Goal: Information Seeking & Learning: Learn about a topic

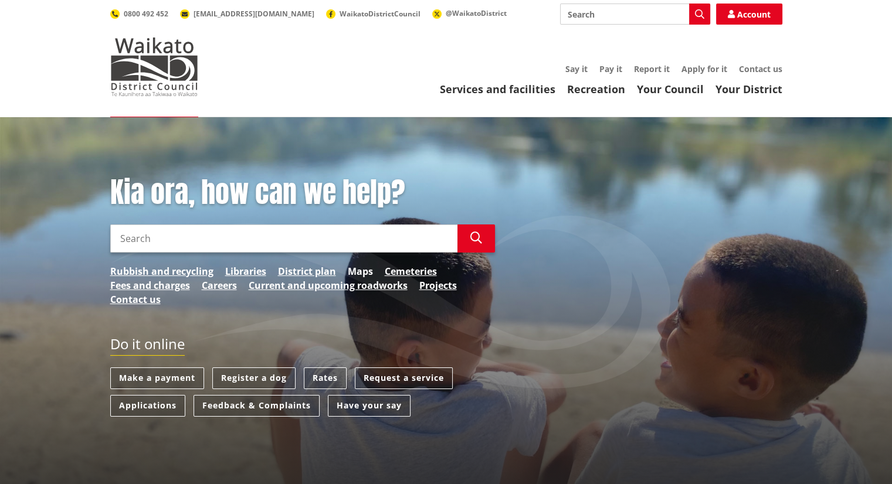
click at [365, 273] on link "Maps" at bounding box center [360, 272] width 25 height 14
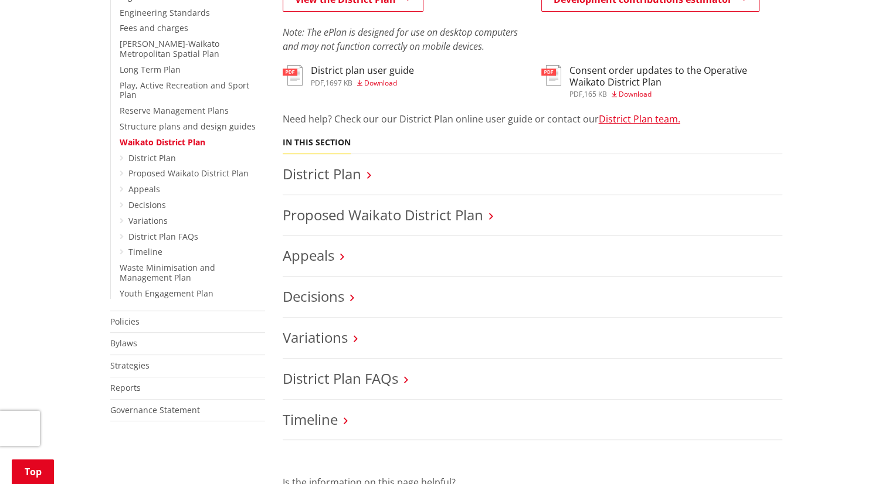
scroll to position [411, 0]
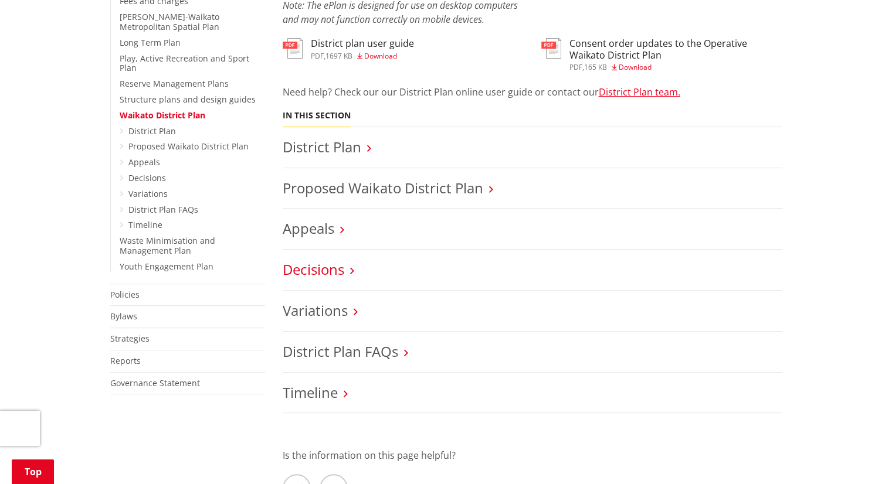
click at [336, 274] on link "Decisions" at bounding box center [314, 269] width 62 height 19
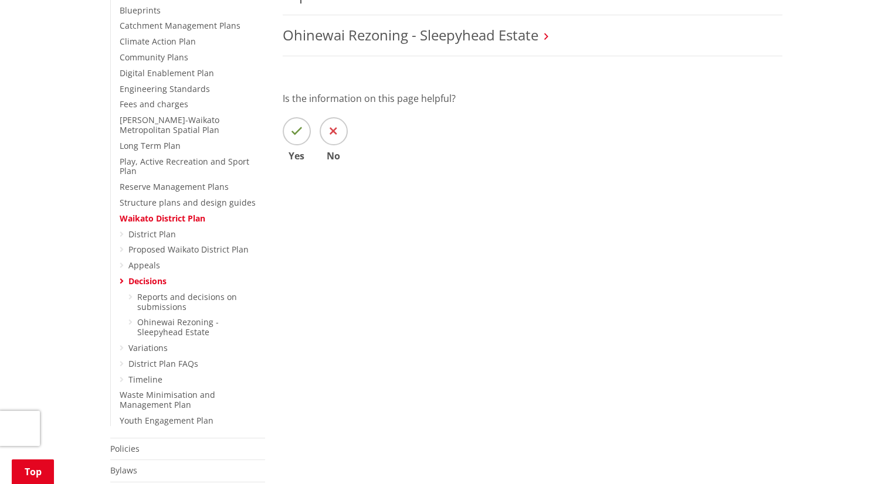
scroll to position [352, 0]
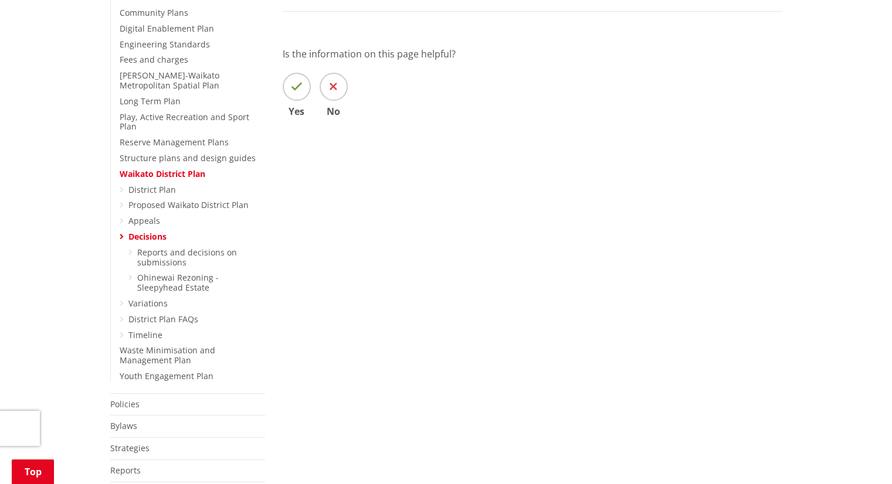
click at [122, 233] on icon at bounding box center [122, 237] width 4 height 8
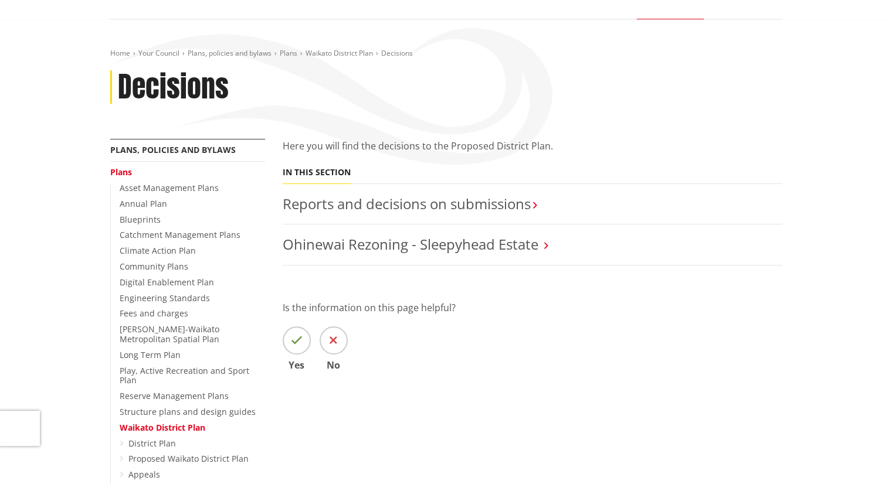
scroll to position [59, 0]
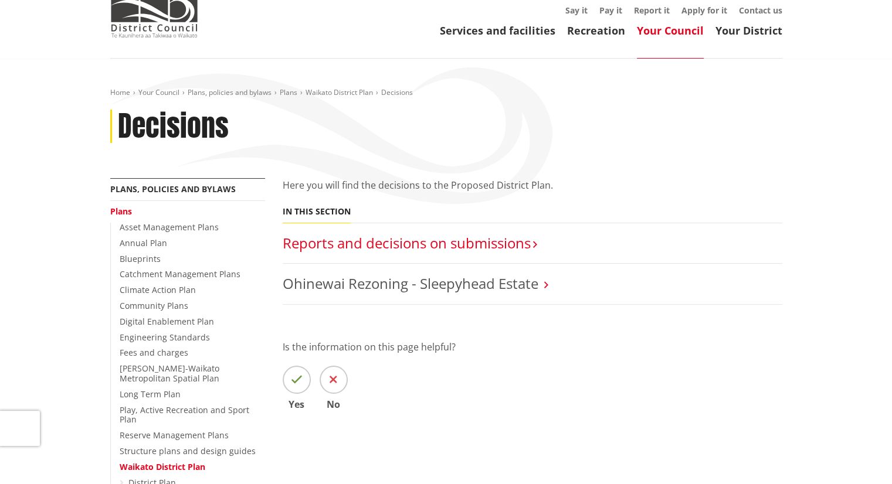
click at [481, 241] on link "Reports and decisions on submissions​" at bounding box center [407, 242] width 248 height 19
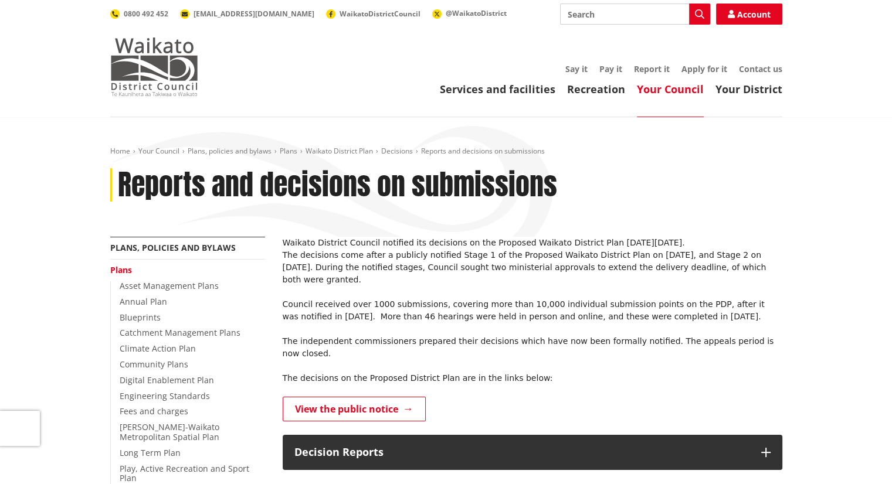
click at [142, 68] on img at bounding box center [154, 67] width 88 height 59
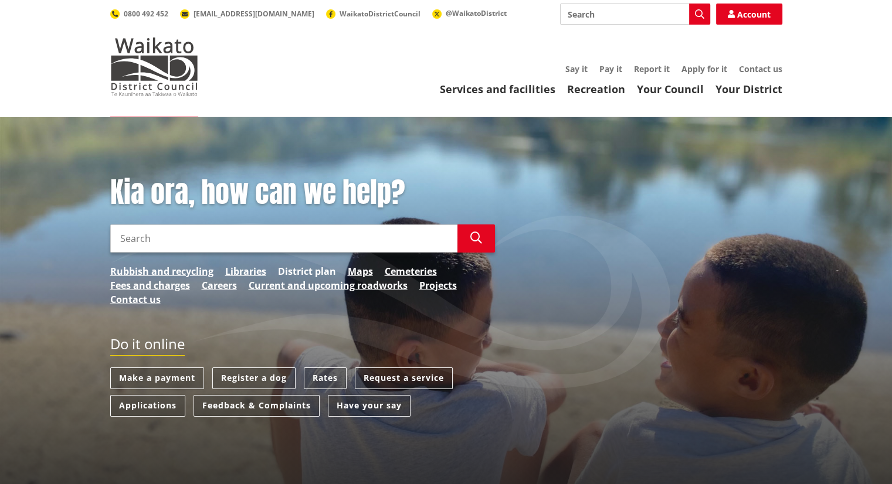
click at [321, 270] on link "District plan" at bounding box center [307, 272] width 58 height 14
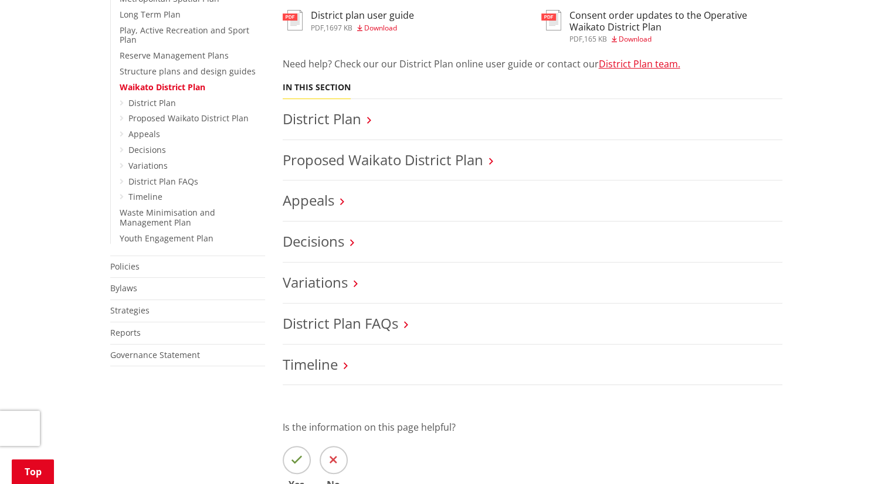
scroll to position [411, 0]
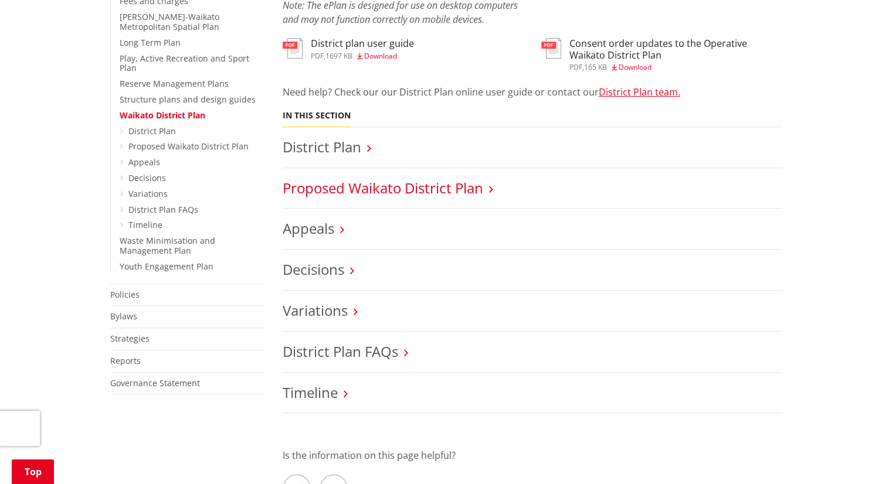
click at [459, 189] on link "Proposed Waikato District Plan" at bounding box center [383, 187] width 201 height 19
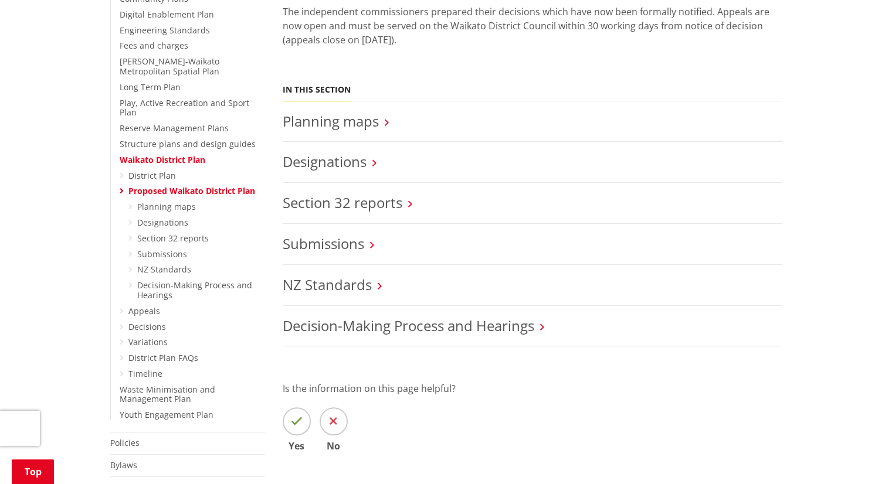
scroll to position [411, 0]
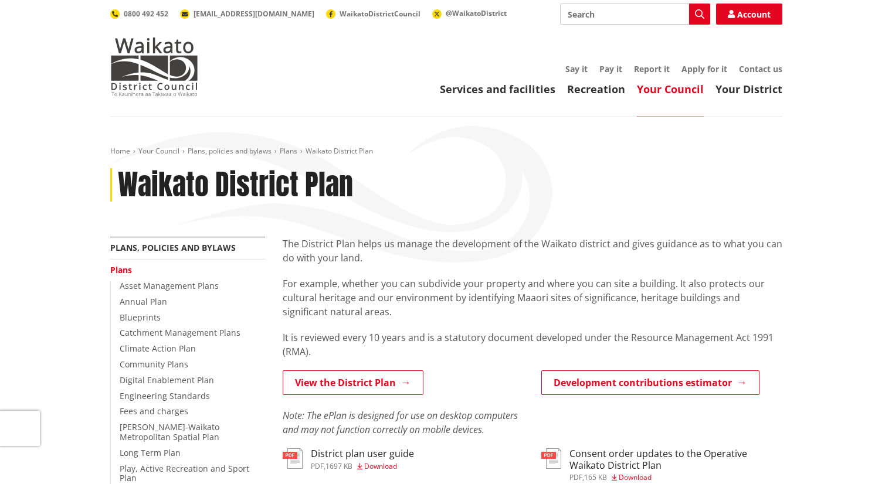
scroll to position [411, 0]
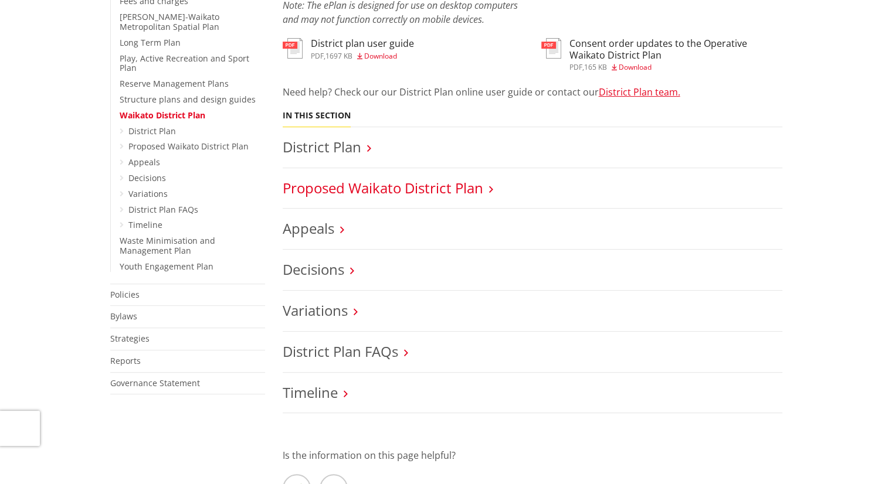
click at [398, 191] on link "Proposed Waikato District Plan" at bounding box center [383, 187] width 201 height 19
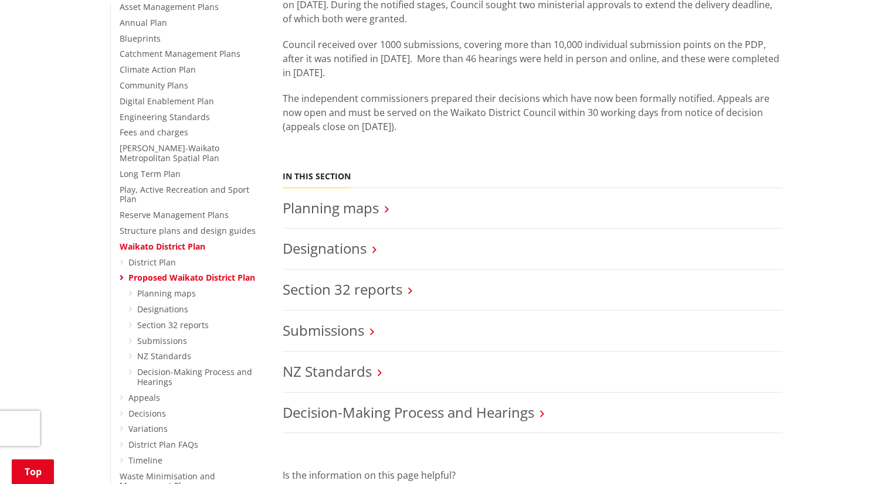
scroll to position [293, 0]
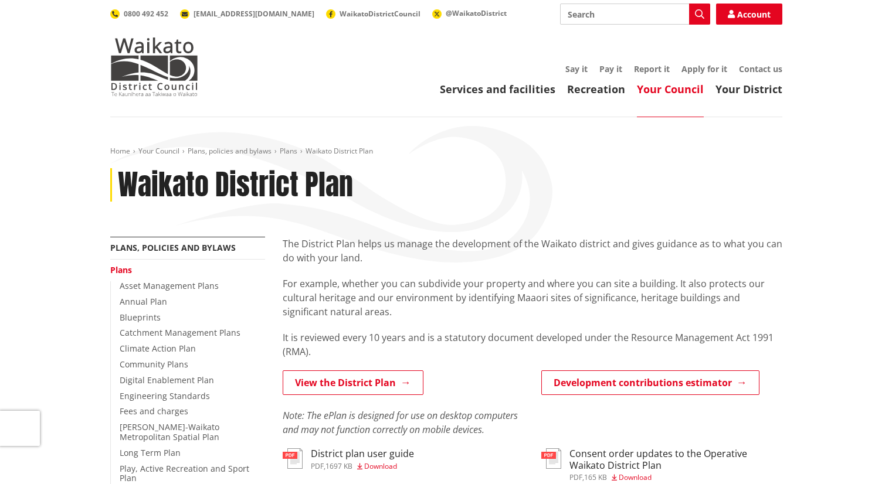
scroll to position [411, 0]
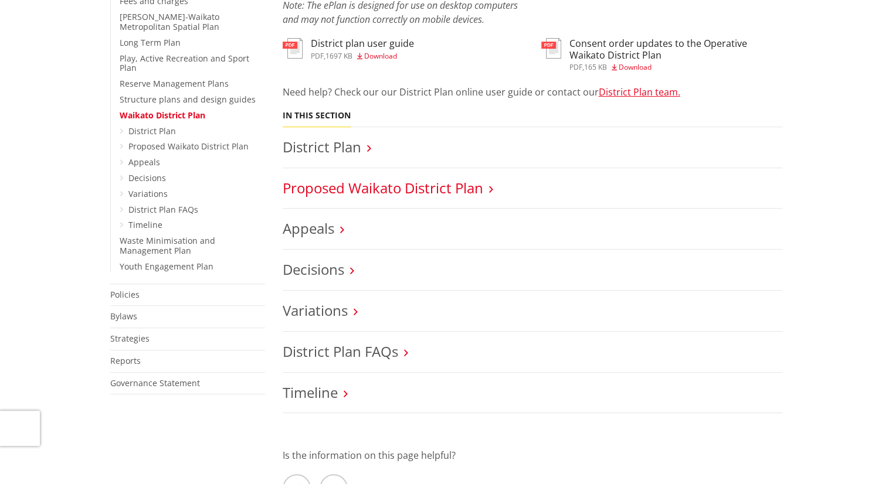
click at [341, 192] on link "Proposed Waikato District Plan" at bounding box center [383, 187] width 201 height 19
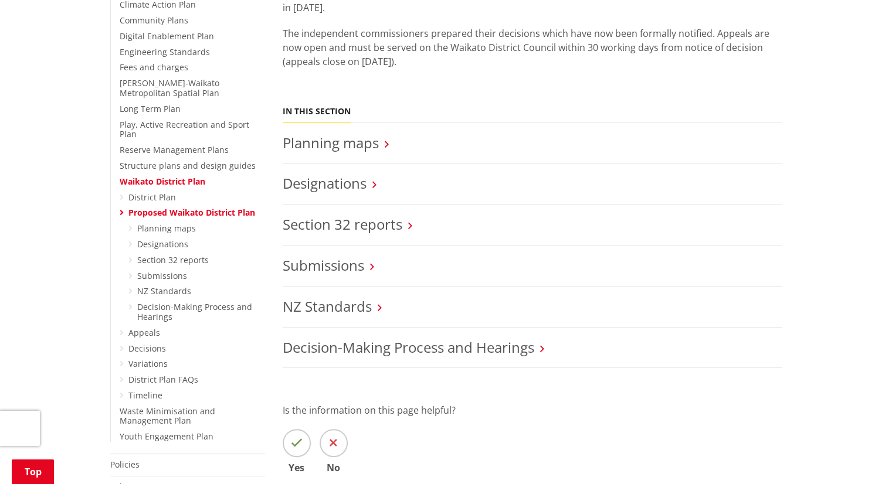
scroll to position [352, 0]
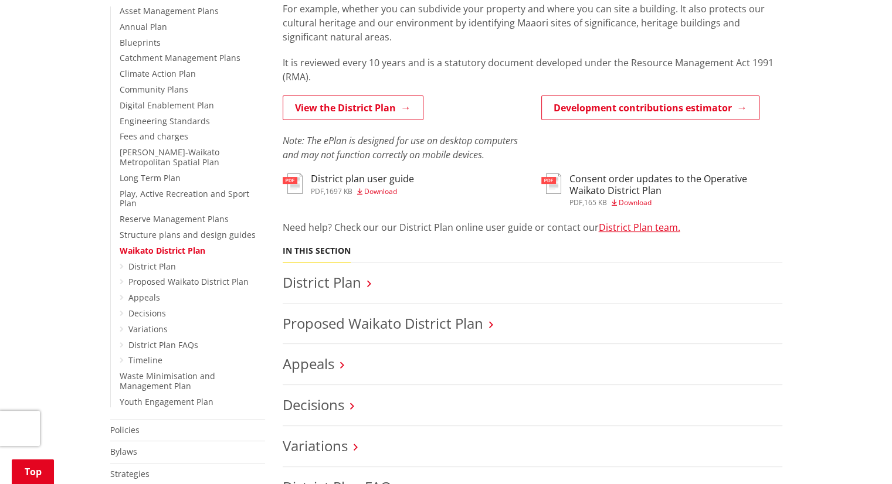
scroll to position [235, 0]
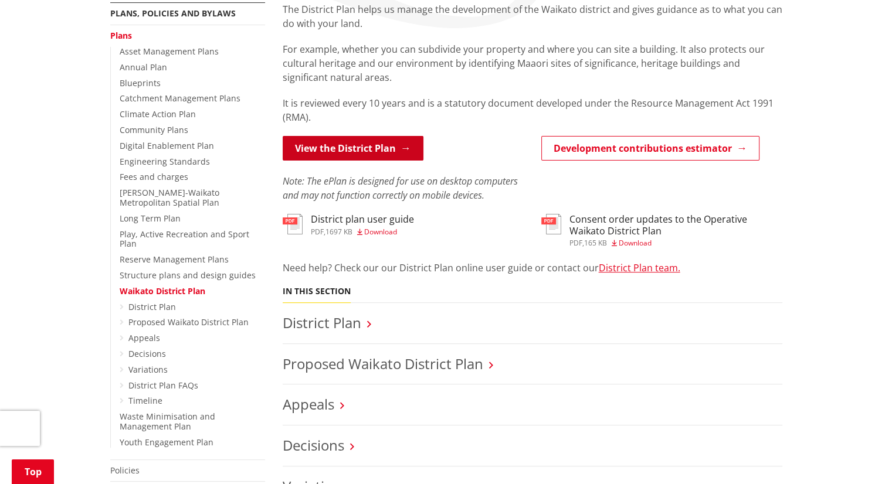
click at [372, 149] on link "View the District Plan" at bounding box center [353, 148] width 141 height 25
